Goal: Task Accomplishment & Management: Manage account settings

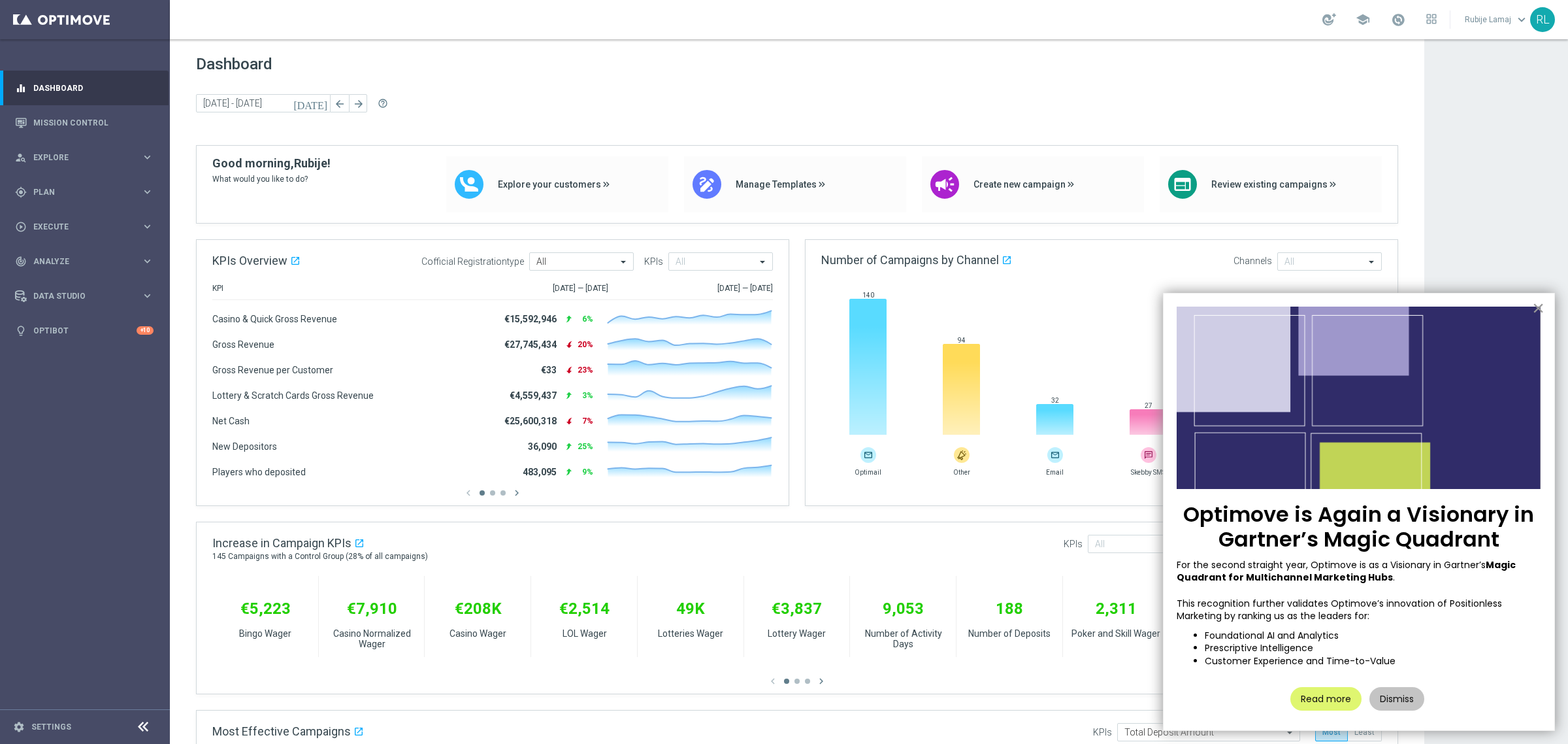
click at [1393, 307] on button "×" at bounding box center [1539, 307] width 13 height 21
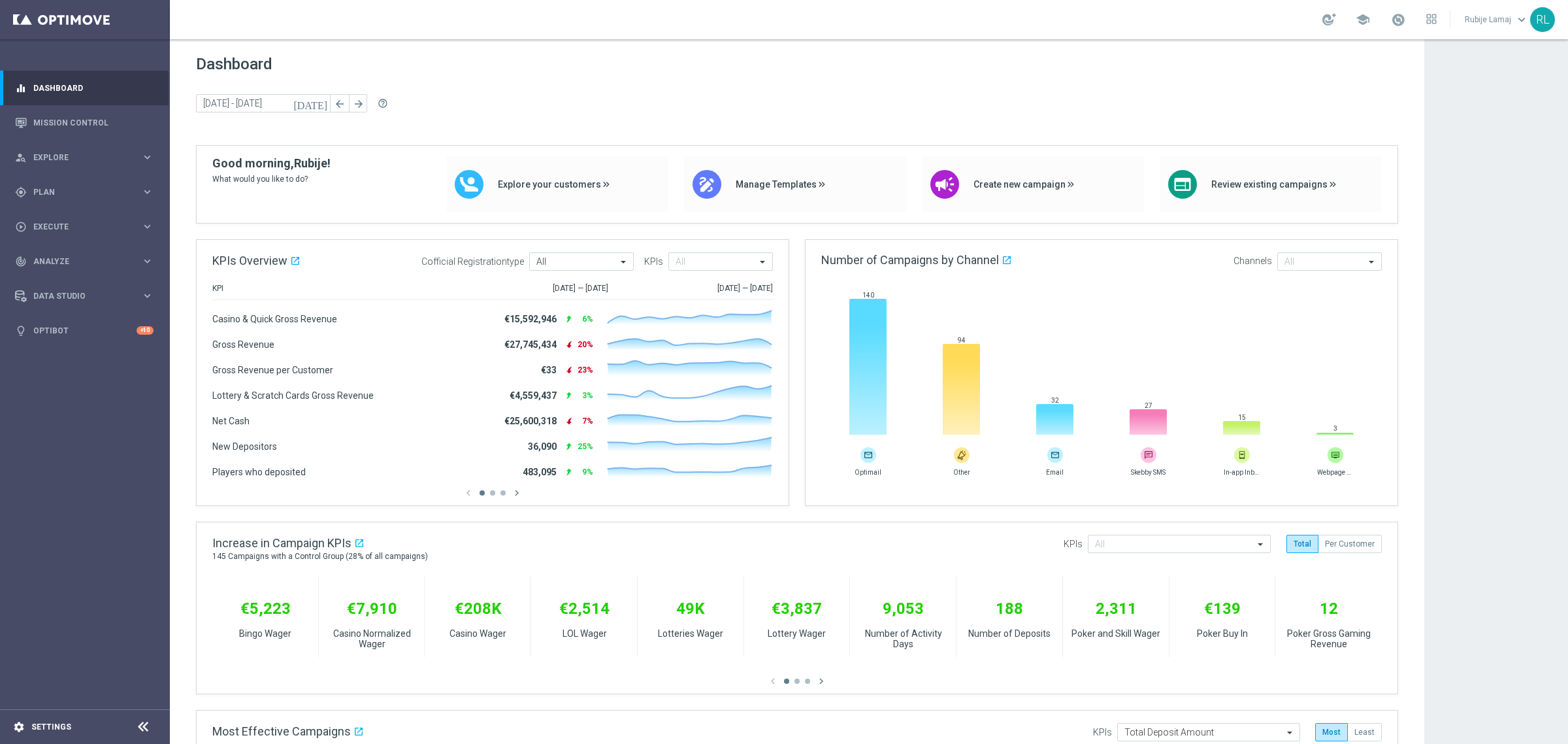
click at [11, 661] on div "settings Settings" at bounding box center [65, 727] width 131 height 12
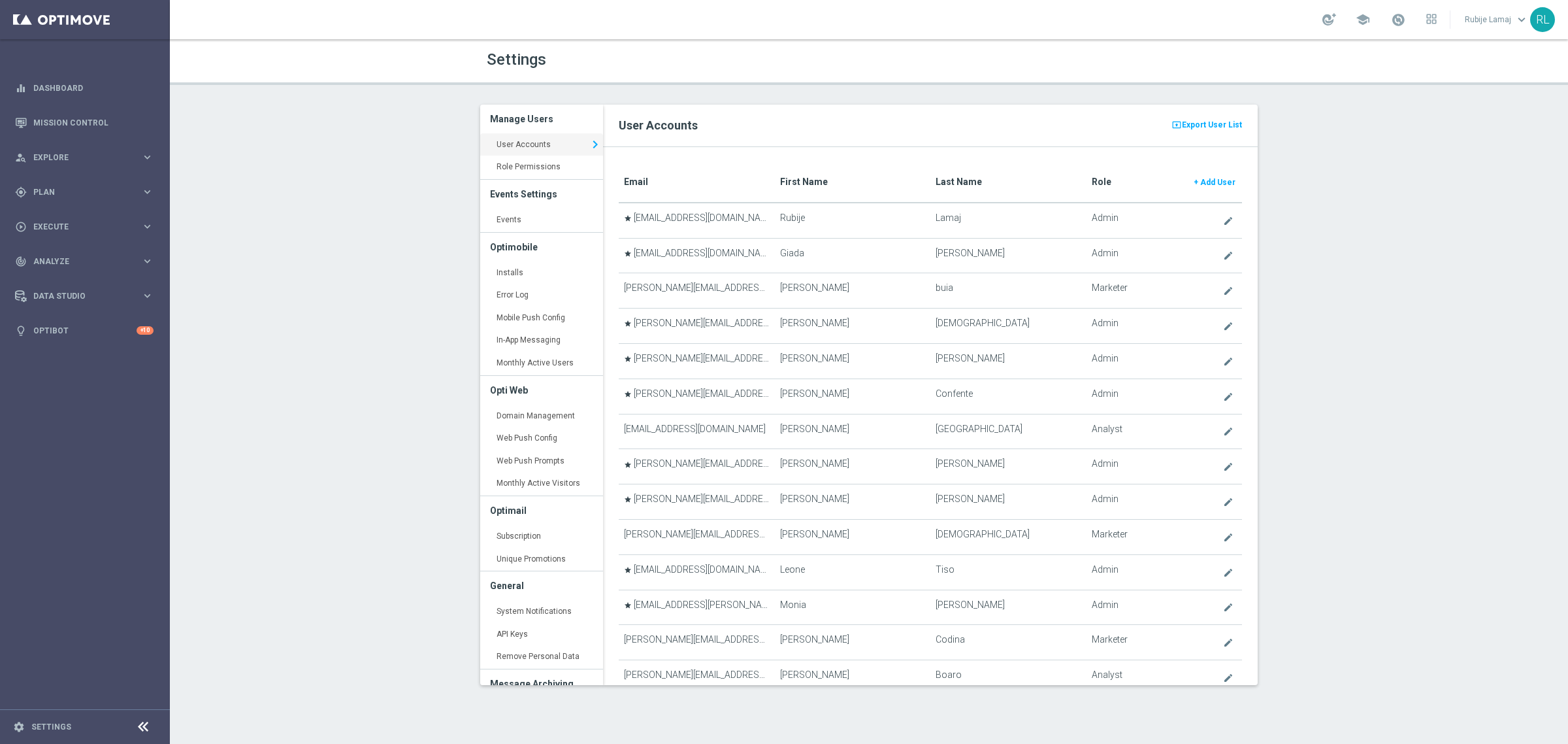
click at [805, 181] on translate "First Name" at bounding box center [804, 181] width 48 height 10
click at [1219, 128] on span "Export User List" at bounding box center [1212, 125] width 60 height 16
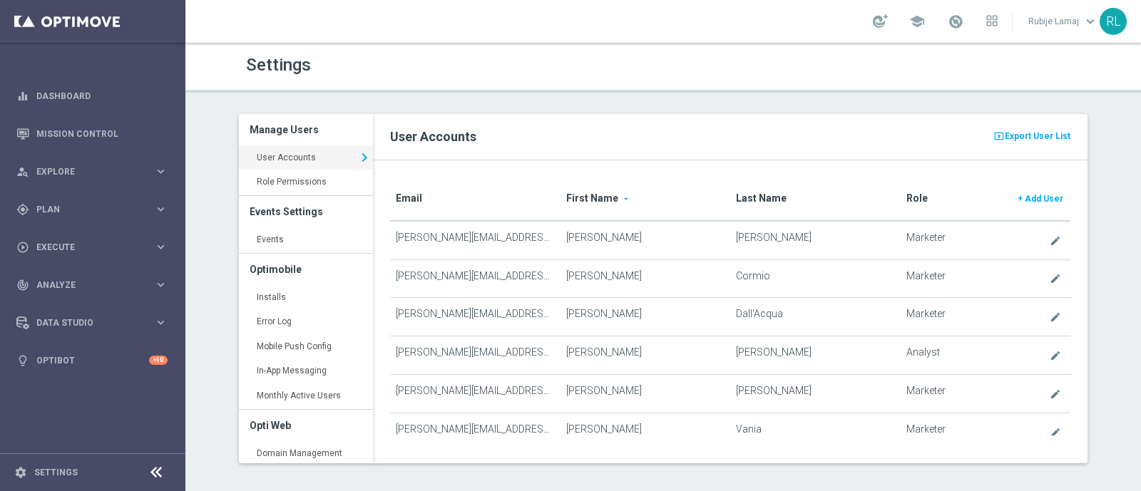
click at [413, 190] on th "Email" at bounding box center [475, 200] width 170 height 44
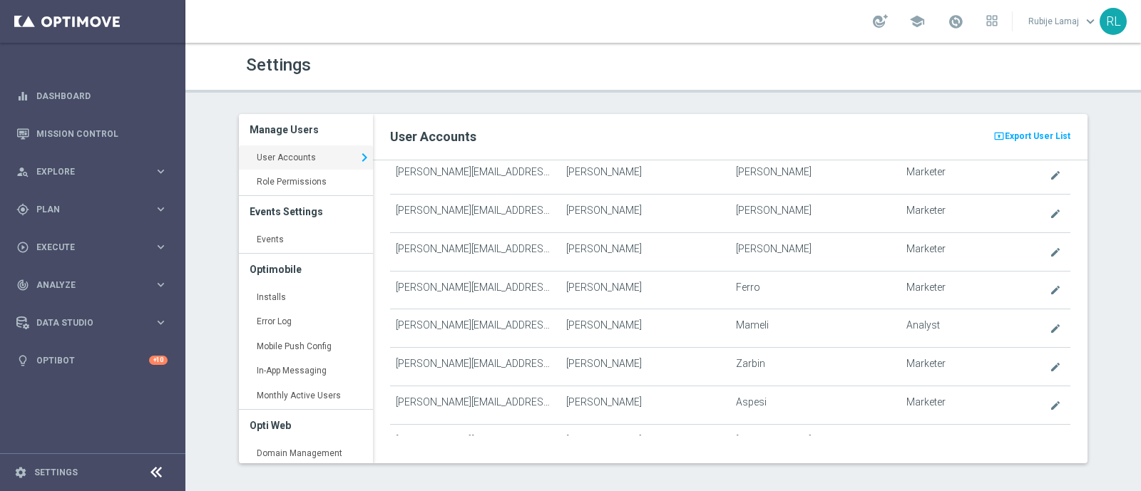
scroll to position [1498, 0]
